Goal: Transaction & Acquisition: Obtain resource

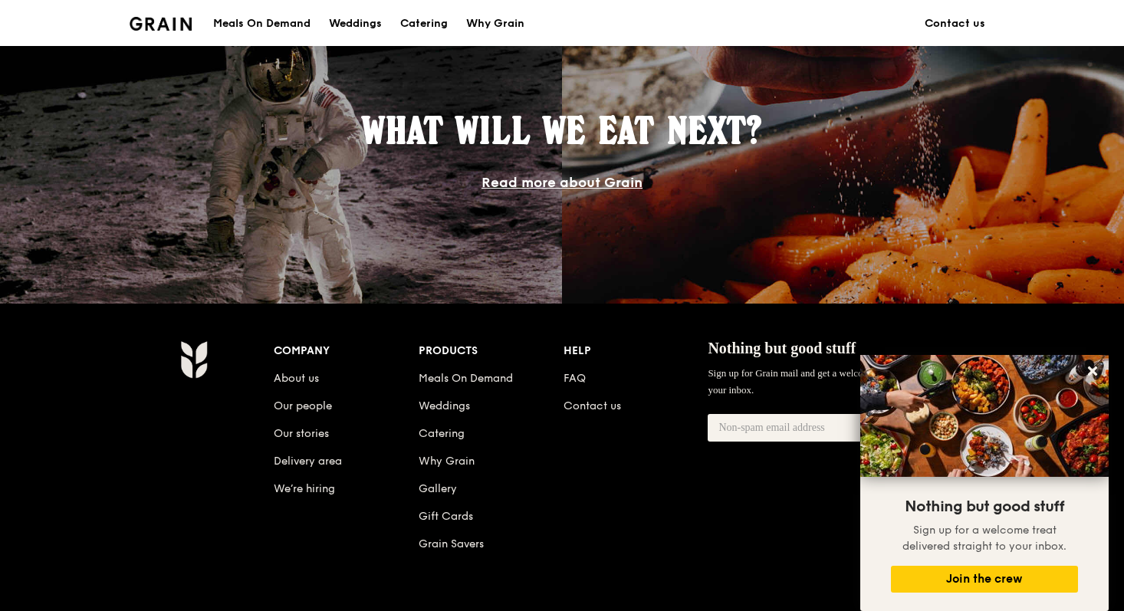
scroll to position [1352, 0]
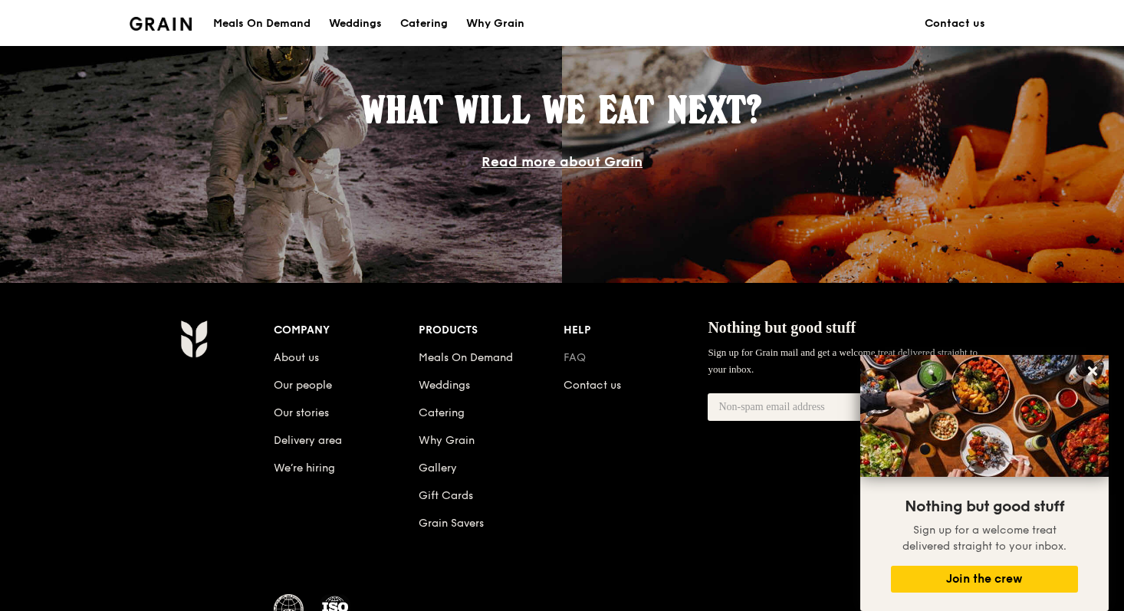
click at [583, 356] on link "FAQ" at bounding box center [574, 357] width 22 height 13
click at [1093, 366] on icon at bounding box center [1092, 371] width 14 height 14
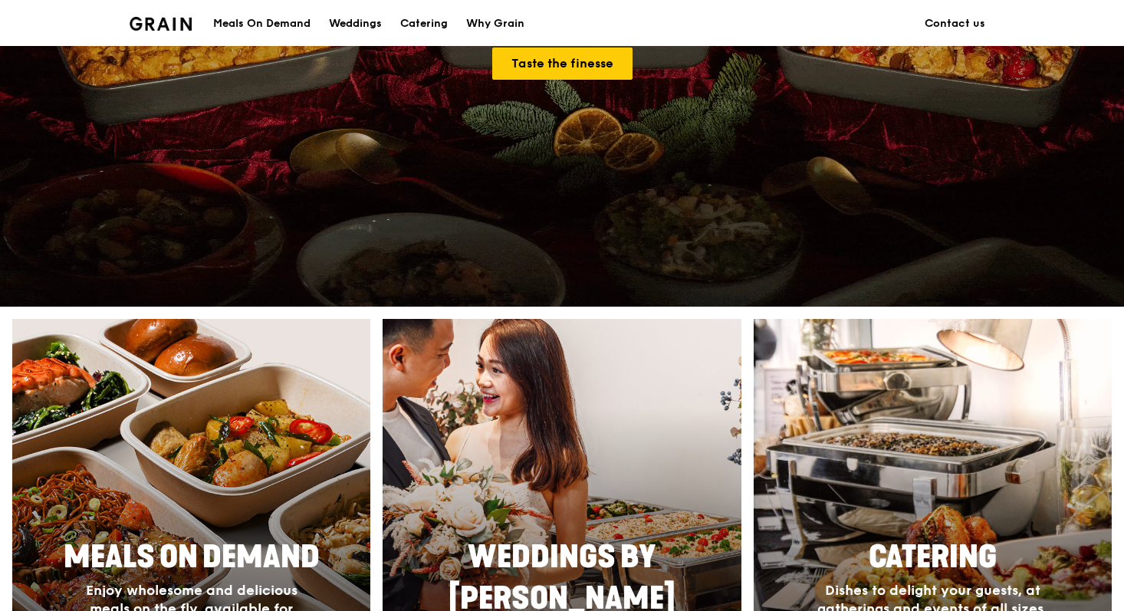
scroll to position [0, 0]
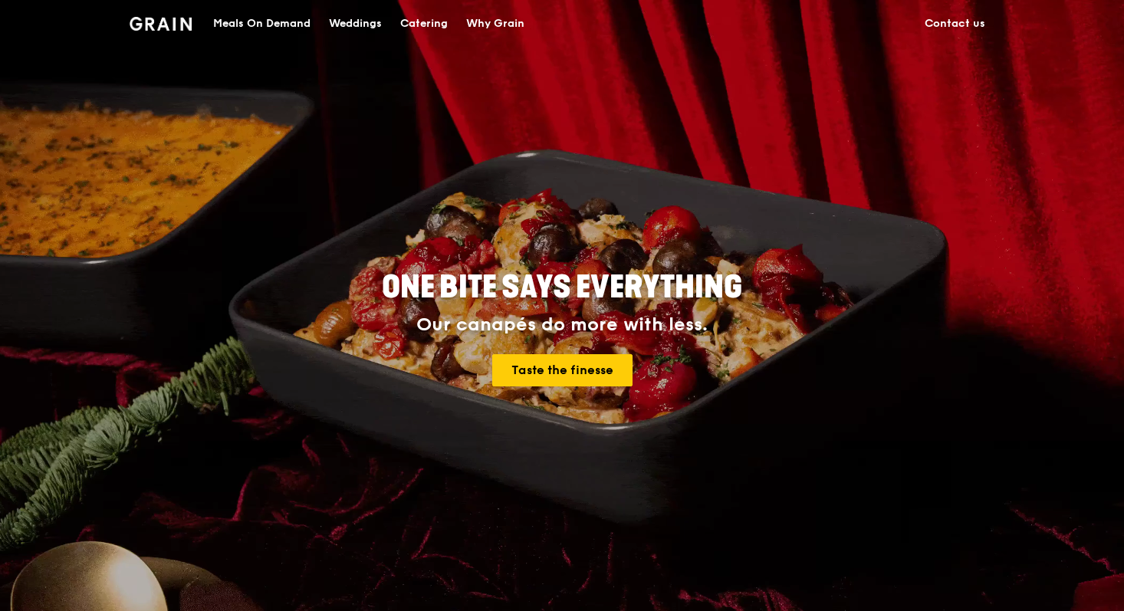
click at [491, 25] on div "Why Grain" at bounding box center [495, 24] width 58 height 46
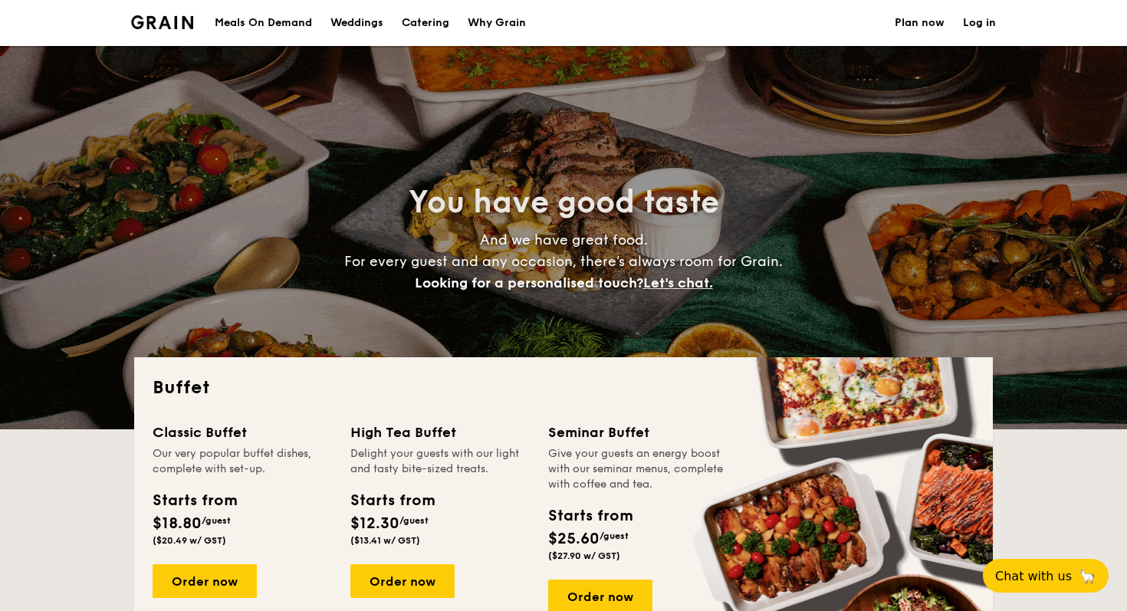
select select
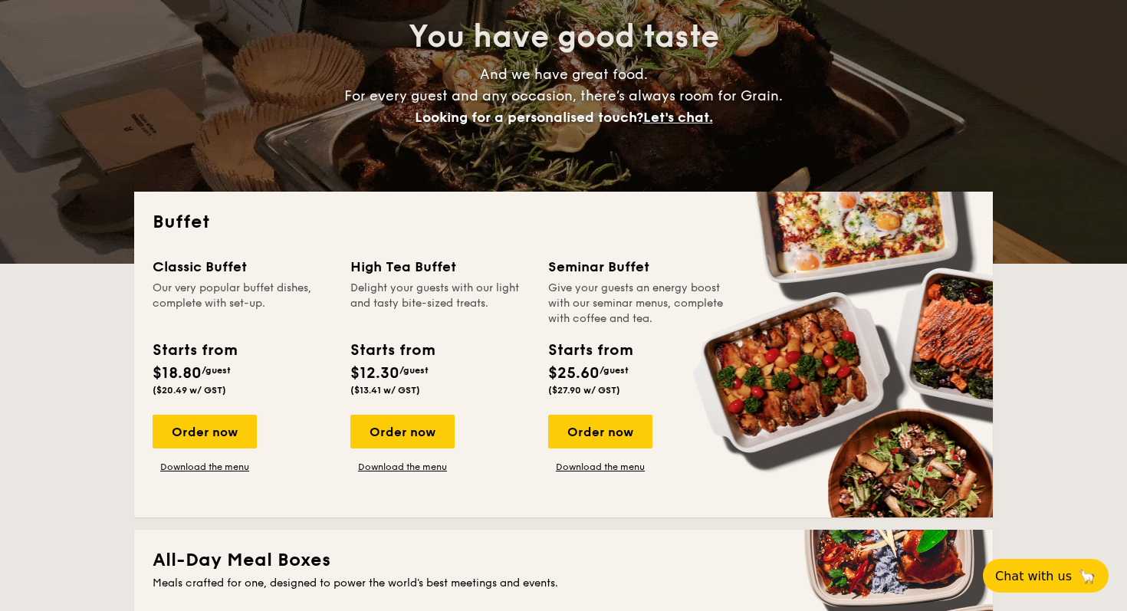
scroll to position [166, 0]
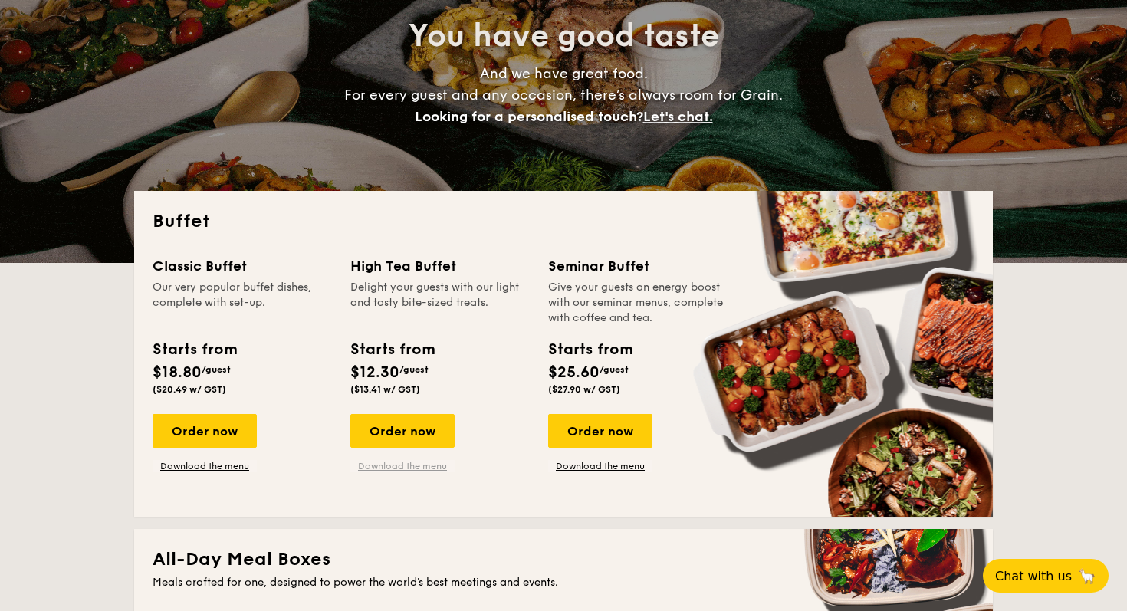
click at [401, 463] on link "Download the menu" at bounding box center [402, 466] width 104 height 12
